Goal: Information Seeking & Learning: Learn about a topic

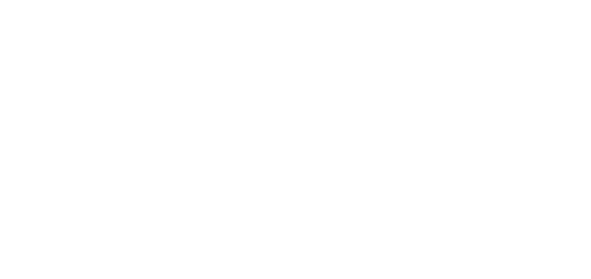
click at [70, 102] on body at bounding box center [295, 139] width 591 height 279
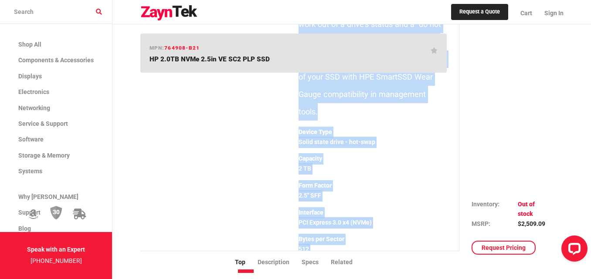
scroll to position [527, 0]
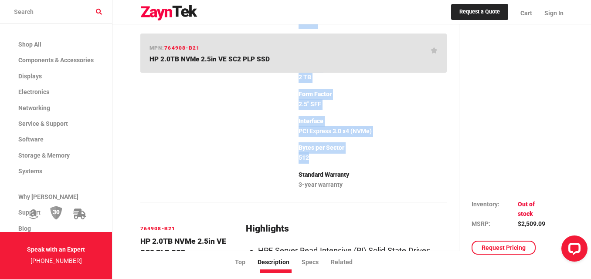
drag, startPoint x: 299, startPoint y: 109, endPoint x: 351, endPoint y: 141, distance: 61.2
copy div "Do you need to accelerate the performance of your data-intensive application wo…"
click at [402, 126] on p "PCI Express 3.0 x4 (NVMe)" at bounding box center [373, 131] width 148 height 11
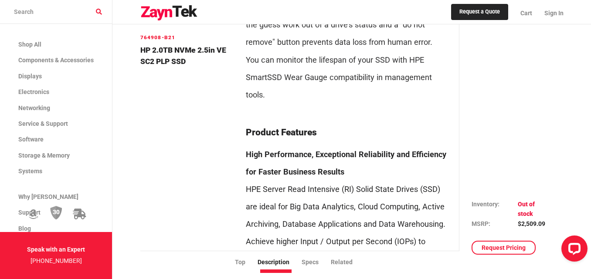
scroll to position [1093, 0]
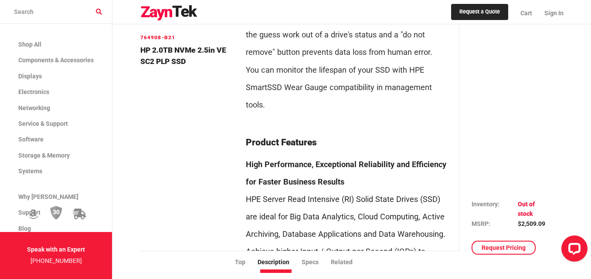
drag, startPoint x: 239, startPoint y: 103, endPoint x: 274, endPoint y: 225, distance: 127.0
click at [274, 225] on div "764908-B21 HP 2.0TB NVMe 2.5in VE SC2 PLP SSD Highlights HPE Server Read Intens…" at bounding box center [293, 41] width 317 height 766
click at [209, 113] on div "764908-B21 HP 2.0TB NVMe 2.5in VE SC2 PLP SSD" at bounding box center [188, 35] width 106 height 754
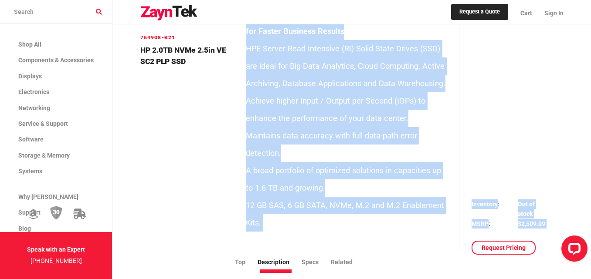
scroll to position [1256, 0]
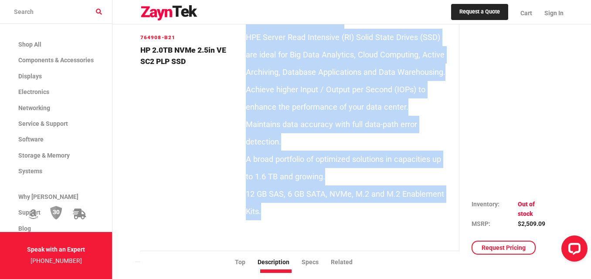
drag, startPoint x: 245, startPoint y: 108, endPoint x: 286, endPoint y: 181, distance: 84.3
copy section "Product Features High Performance, Exceptional Reliability and Efficiency for F…"
click at [277, 203] on section "Product Features High Performance, Exceptional Reliability and Efficiency for F…" at bounding box center [346, 110] width 201 height 269
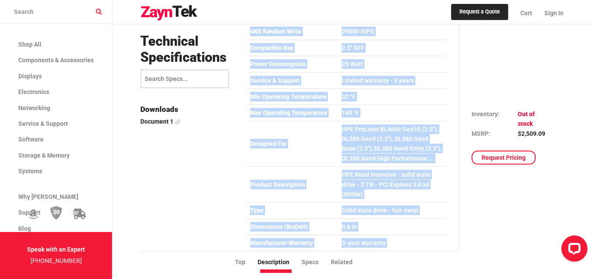
scroll to position [1754, 0]
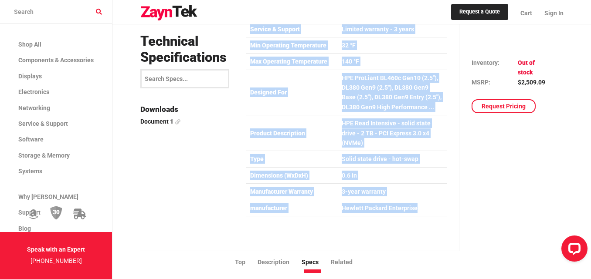
drag, startPoint x: 249, startPoint y: 51, endPoint x: 419, endPoint y: 166, distance: 205.0
click at [419, 166] on table "Device Type Solid state drive - hot-swap Capacity 2 TB Form Factor 2.5" SFF Int…" at bounding box center [346, 8] width 201 height 418
copy table "Device Type Solid state drive - hot-swap Capacity 2 TB Form Factor 2.5" SFF Int…"
